Goal: Communication & Community: Participate in discussion

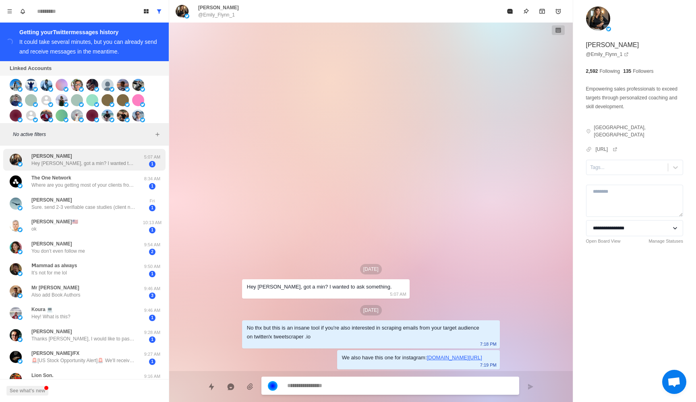
scroll to position [95, 0]
click at [83, 167] on p "Hey [PERSON_NAME], got a min? I wanted to ask something." at bounding box center [83, 163] width 105 height 7
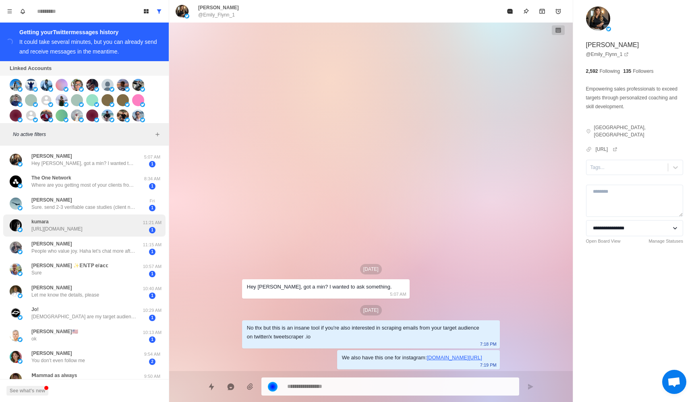
click at [112, 234] on div "kumara [URL][DOMAIN_NAME]" at bounding box center [76, 226] width 132 height 16
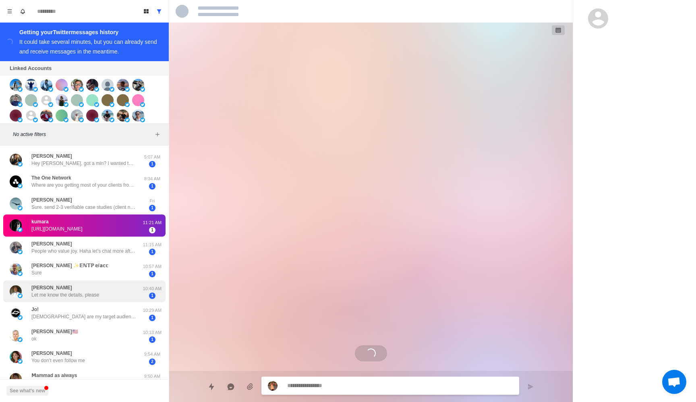
click at [99, 295] on p "Let me know the details, please" at bounding box center [65, 295] width 68 height 7
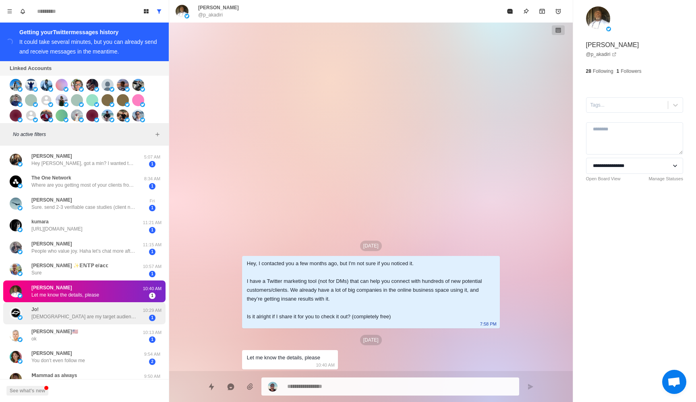
click at [122, 314] on div "Jo! [DEMOGRAPHIC_DATA] are my target audience" at bounding box center [76, 314] width 132 height 16
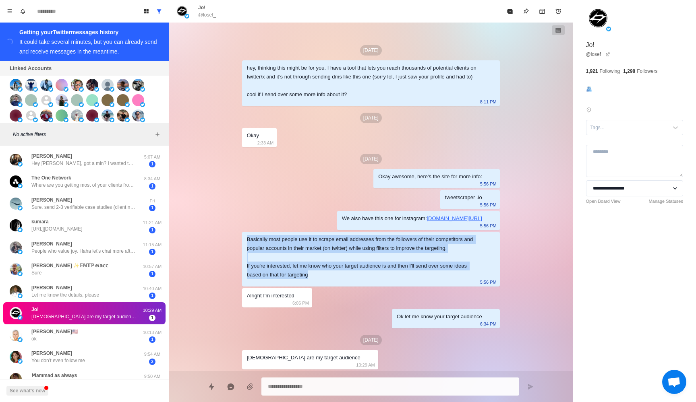
drag, startPoint x: 343, startPoint y: 277, endPoint x: 246, endPoint y: 239, distance: 104.8
click at [246, 239] on div "​​Basically most people use it to scrape email addresses from the followers of …" at bounding box center [371, 259] width 258 height 55
copy div "​​Basically most people use it to scrape email addresses from the followers of …"
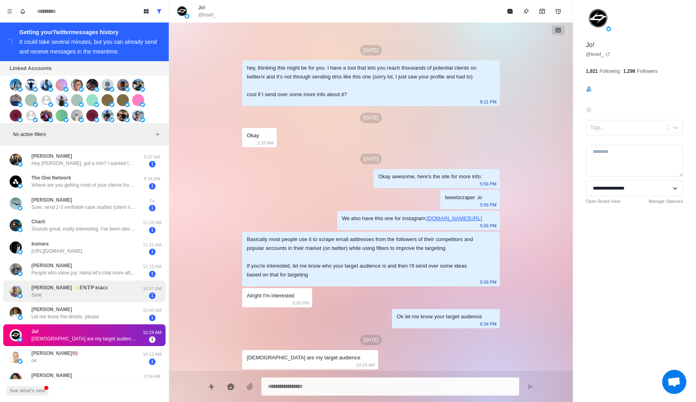
click at [78, 284] on div "[PERSON_NAME] ✨𝔼ℕ𝕋ℙ 𝕖/𝕒𝕔𝕔 Sure 10:57 AM 1" at bounding box center [84, 292] width 162 height 22
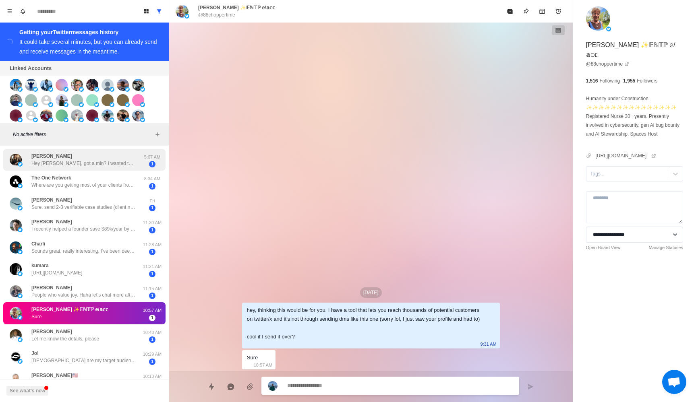
click at [67, 165] on p "Hey [PERSON_NAME], got a min? I wanted to ask something." at bounding box center [83, 163] width 105 height 7
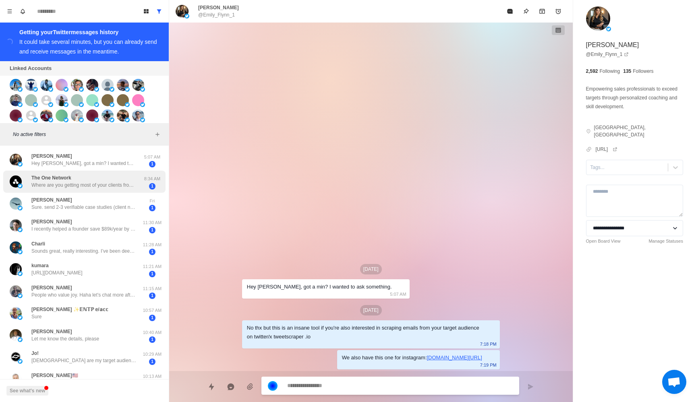
click at [98, 178] on div "The One Network Where are you getting most of your clients from these days [PER…" at bounding box center [83, 181] width 105 height 14
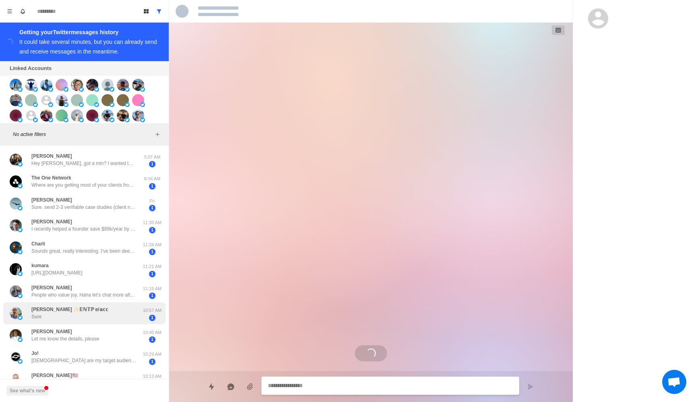
click at [84, 320] on div "[PERSON_NAME] ✨𝔼ℕ𝕋ℙ 𝕖/𝕒𝕔𝕔 Sure" at bounding box center [76, 314] width 132 height 16
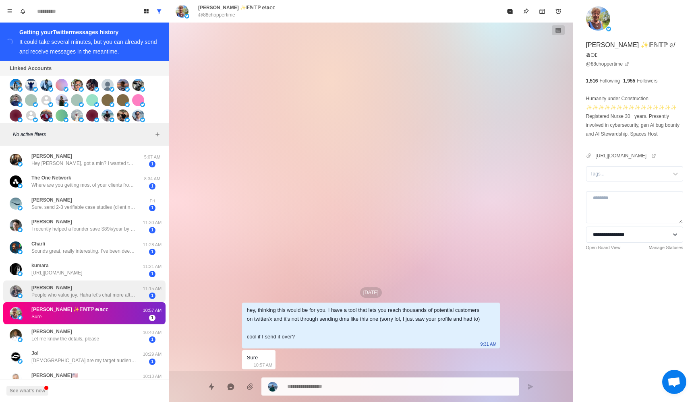
click at [120, 296] on p "People who value joy. Haha let's chat more after I launch, around November" at bounding box center [83, 295] width 105 height 7
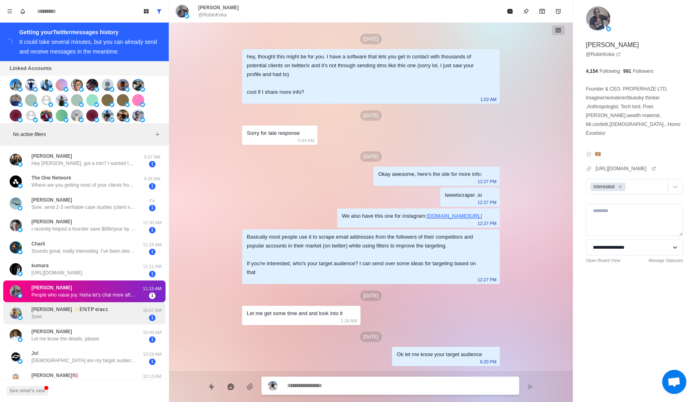
scroll to position [38, 0]
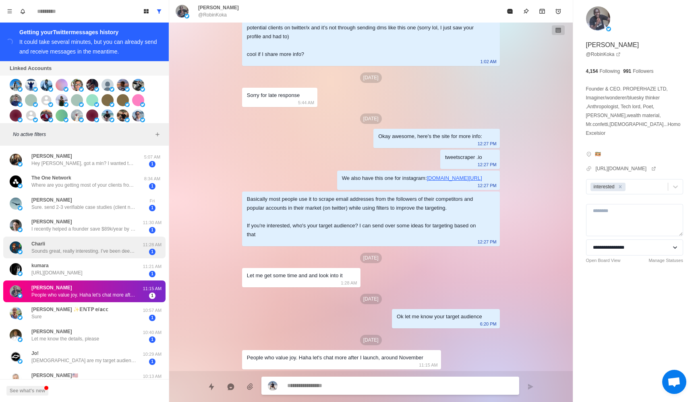
click at [108, 248] on p "Sounds great, really interesting. I’ve been deep into charts for a long time, s…" at bounding box center [83, 251] width 105 height 7
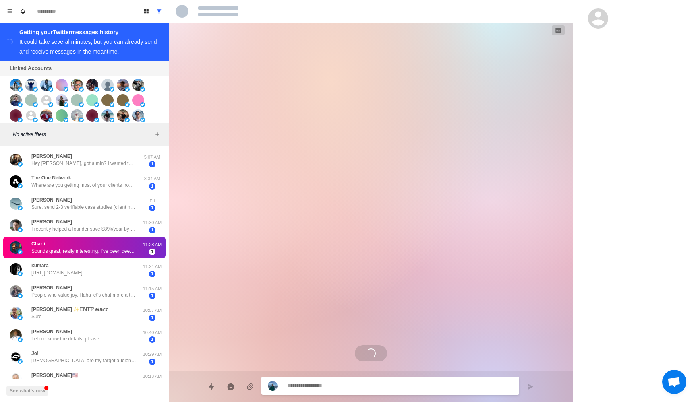
scroll to position [0, 0]
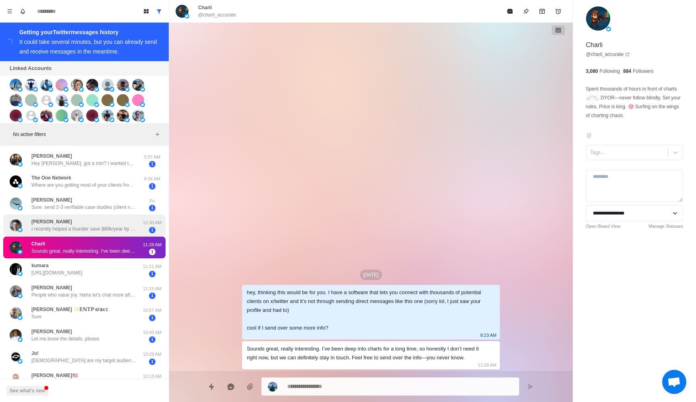
click at [111, 232] on p "I recently helped a founder save $89k/year by hiring vetted offshore talent. In…" at bounding box center [83, 228] width 105 height 7
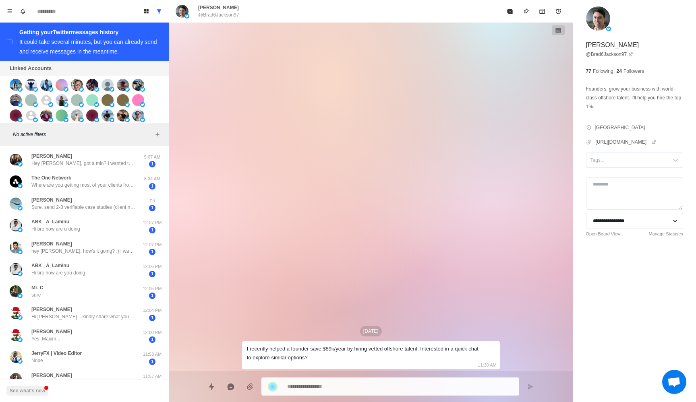
type textarea "*"
